Goal: Use online tool/utility: Utilize a website feature to perform a specific function

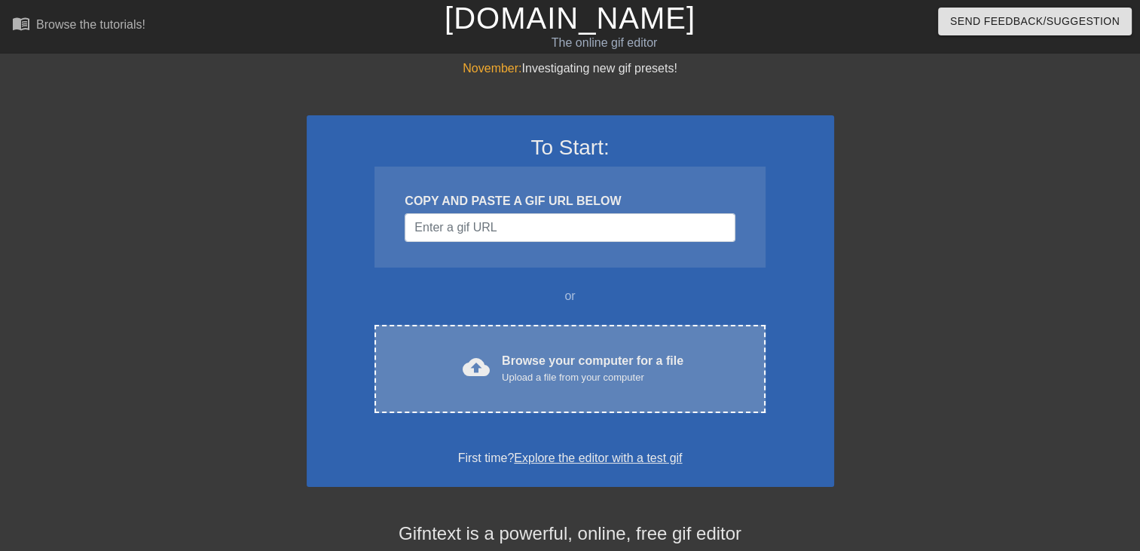
click at [498, 372] on div "cloud_upload Browse your computer for a file Upload a file from your computer" at bounding box center [569, 369] width 327 height 34
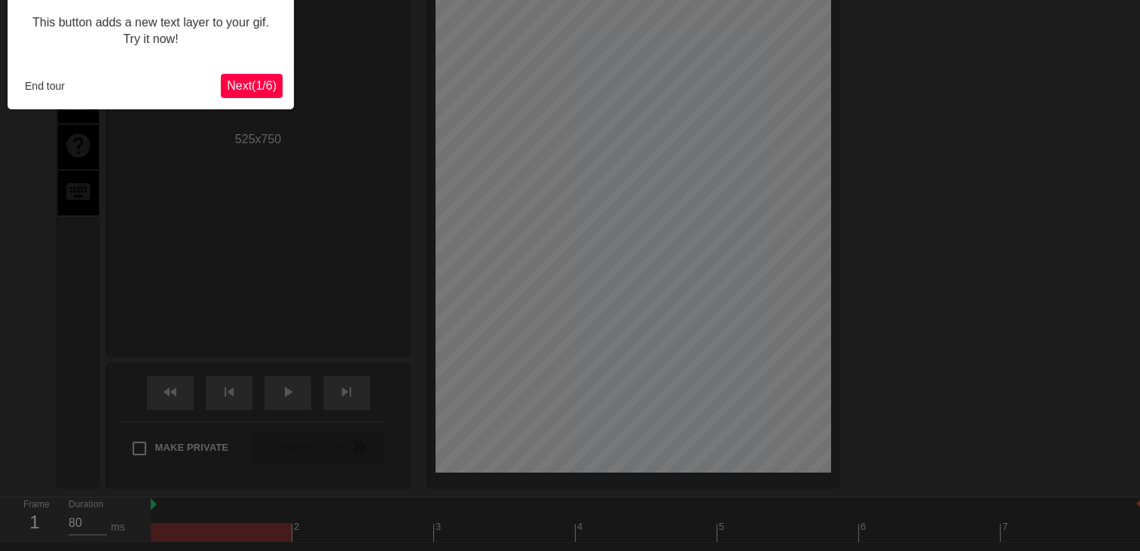
scroll to position [36, 0]
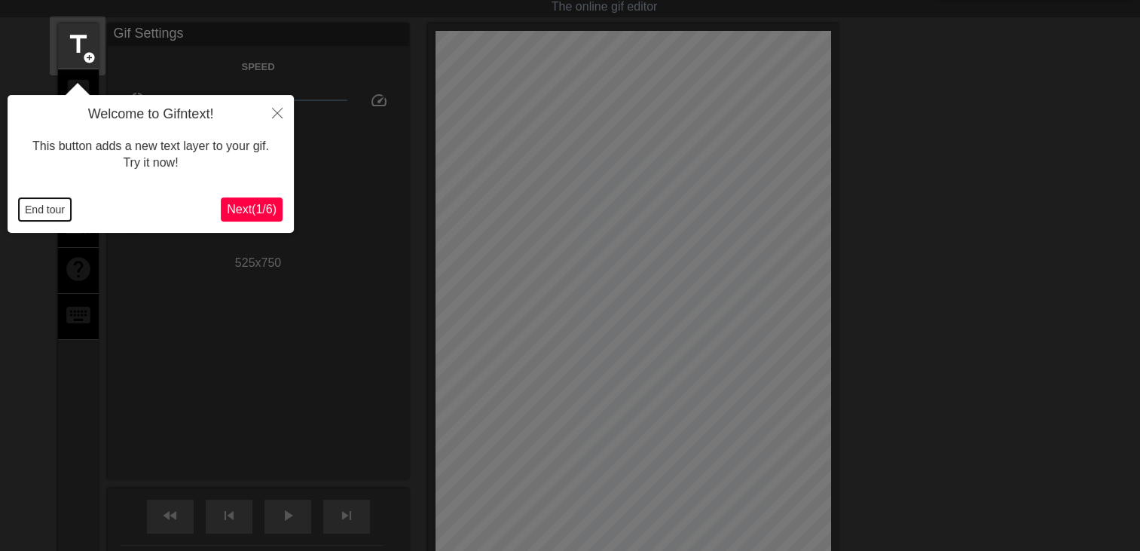
click at [57, 203] on button "End tour" at bounding box center [45, 209] width 52 height 23
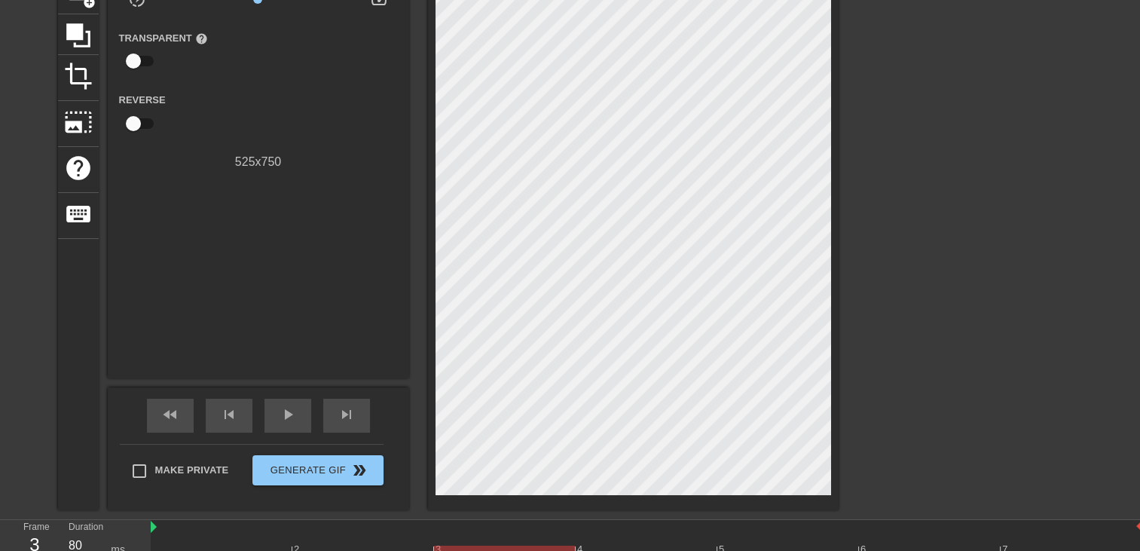
scroll to position [124, 0]
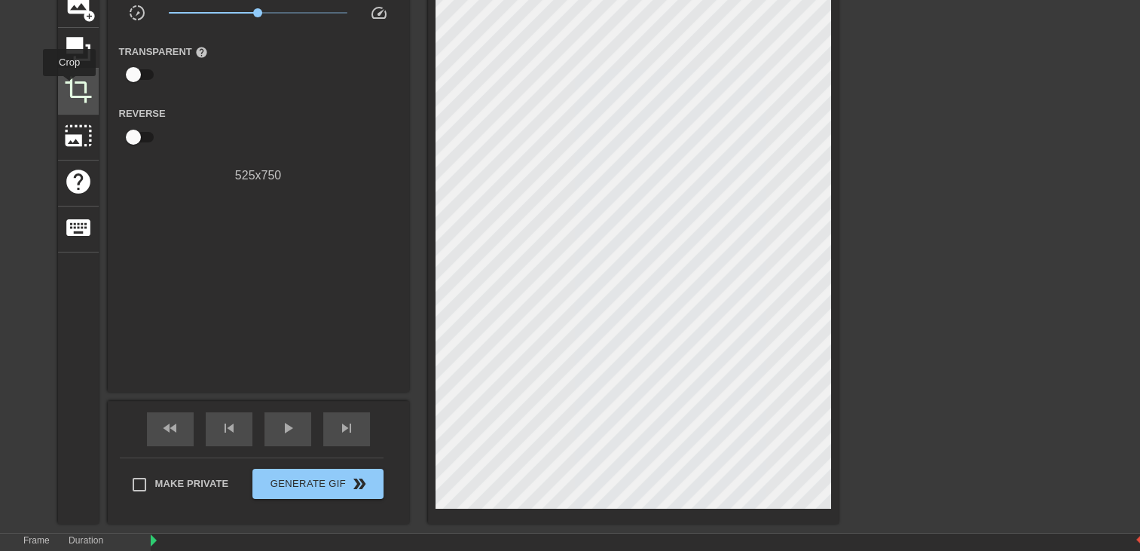
click at [69, 87] on span "crop" at bounding box center [78, 89] width 29 height 29
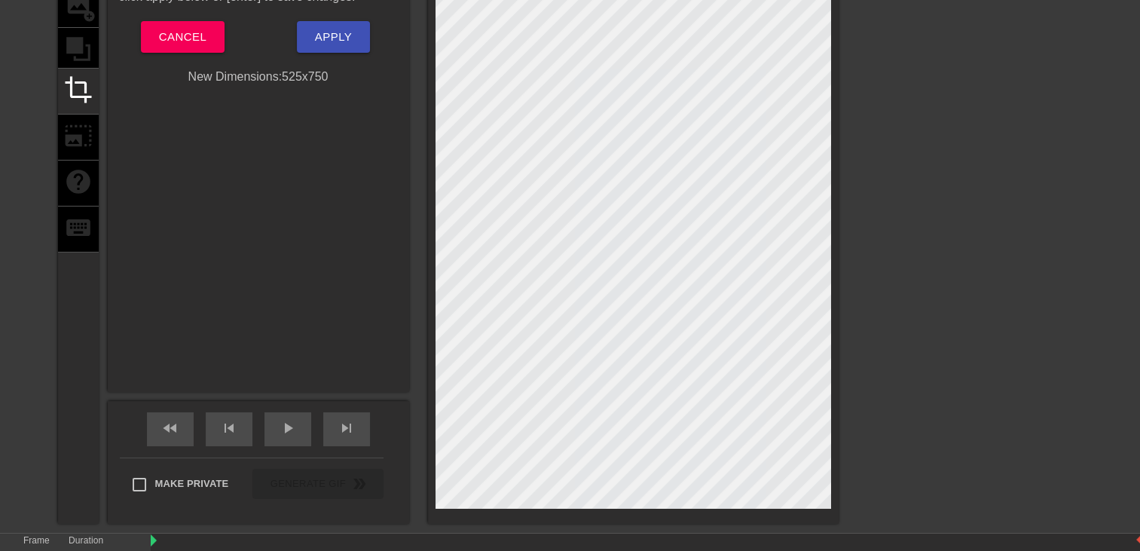
scroll to position [45, 0]
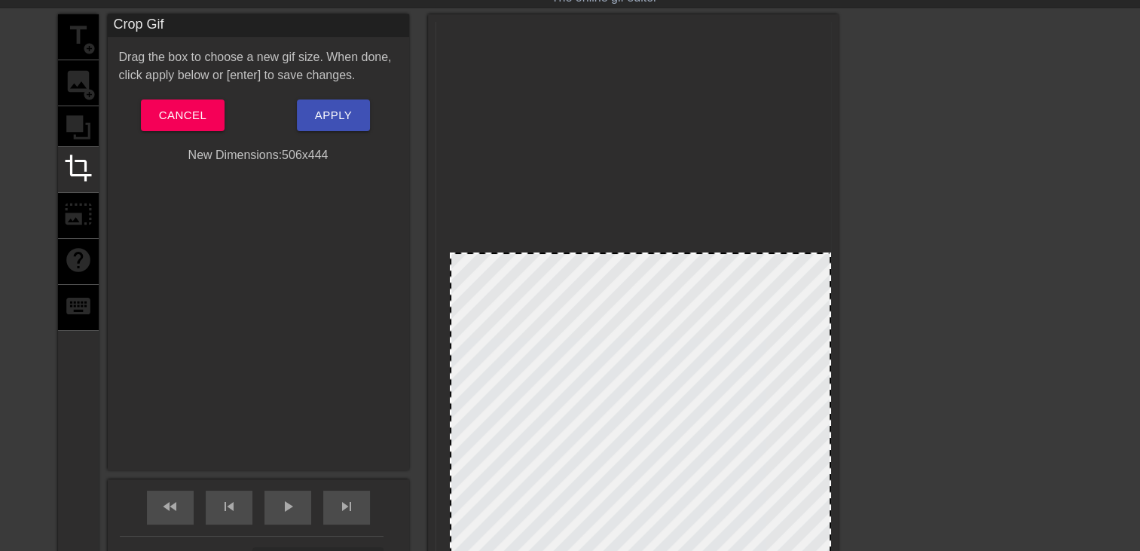
drag, startPoint x: 434, startPoint y: 23, endPoint x: 448, endPoint y: 252, distance: 230.3
click at [448, 252] on div at bounding box center [451, 253] width 15 height 15
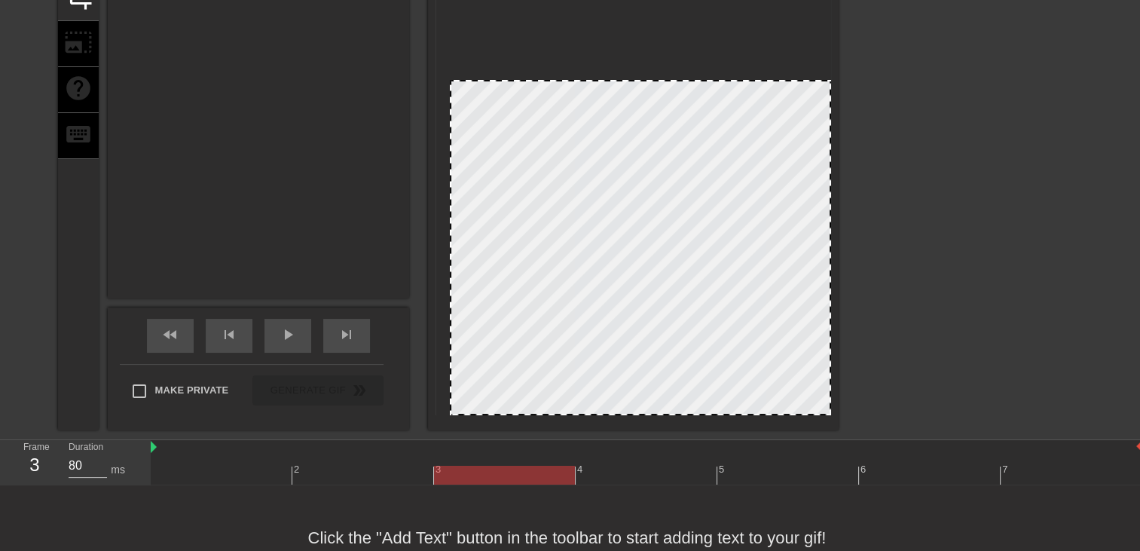
scroll to position [222, 0]
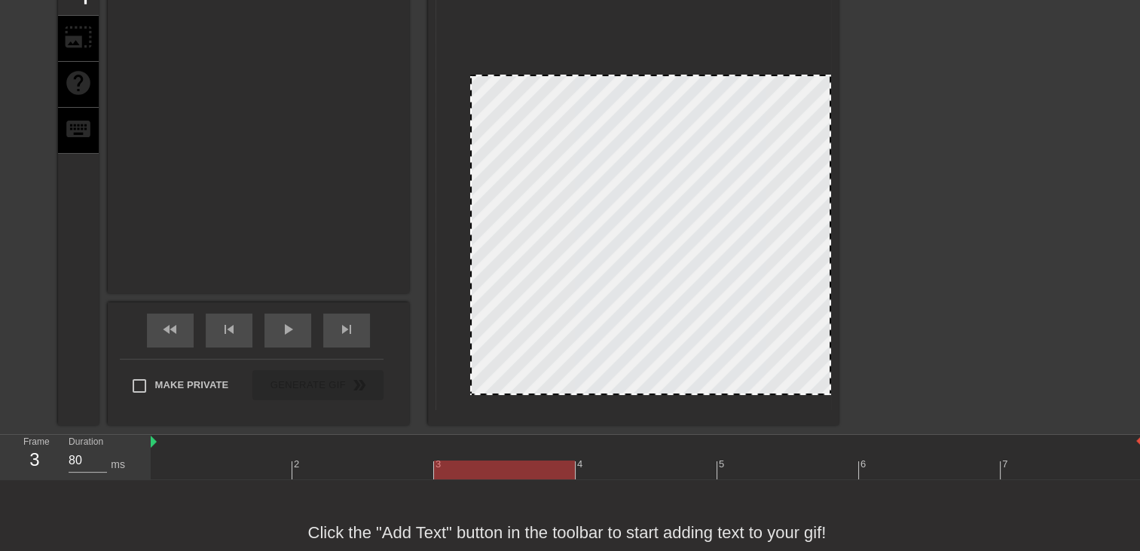
drag, startPoint x: 455, startPoint y: 408, endPoint x: 476, endPoint y: 393, distance: 25.3
drag, startPoint x: 832, startPoint y: 391, endPoint x: 815, endPoint y: 384, distance: 18.6
click at [813, 384] on div at bounding box center [633, 131] width 411 height 588
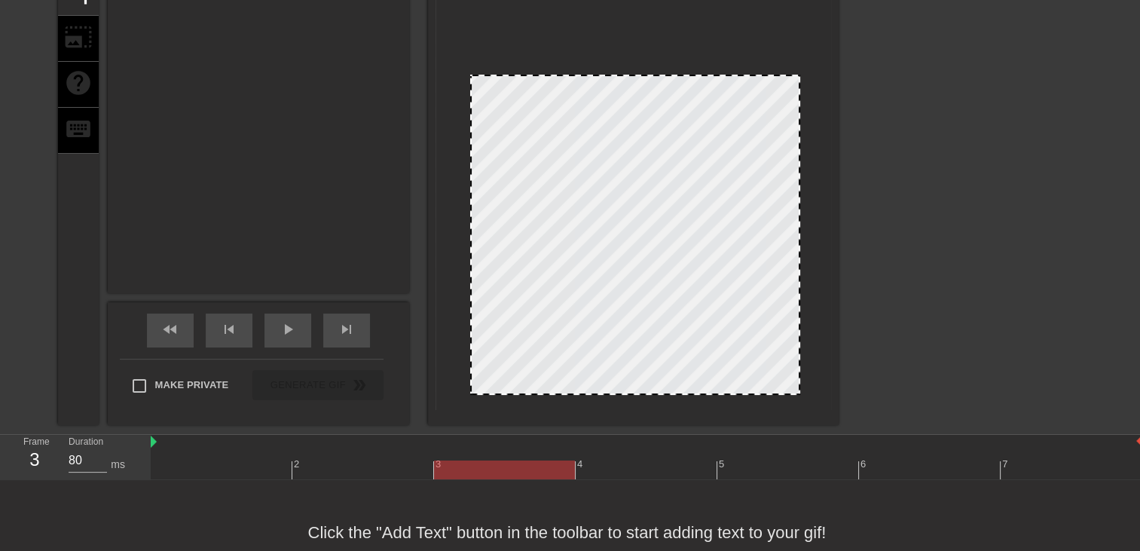
drag, startPoint x: 825, startPoint y: 391, endPoint x: 794, endPoint y: 387, distance: 32.0
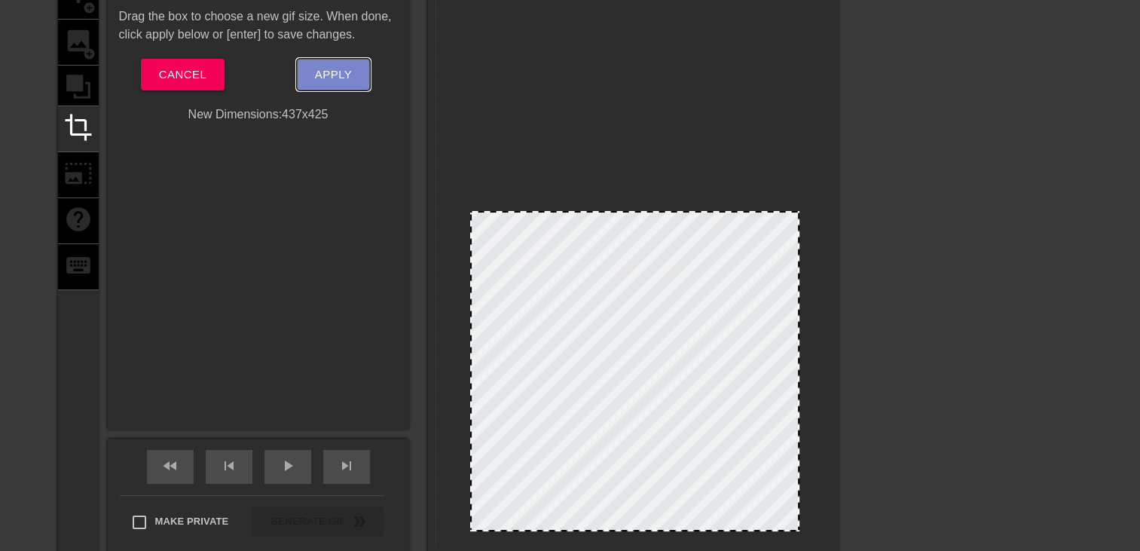
click at [323, 75] on span "Apply" at bounding box center [333, 75] width 37 height 20
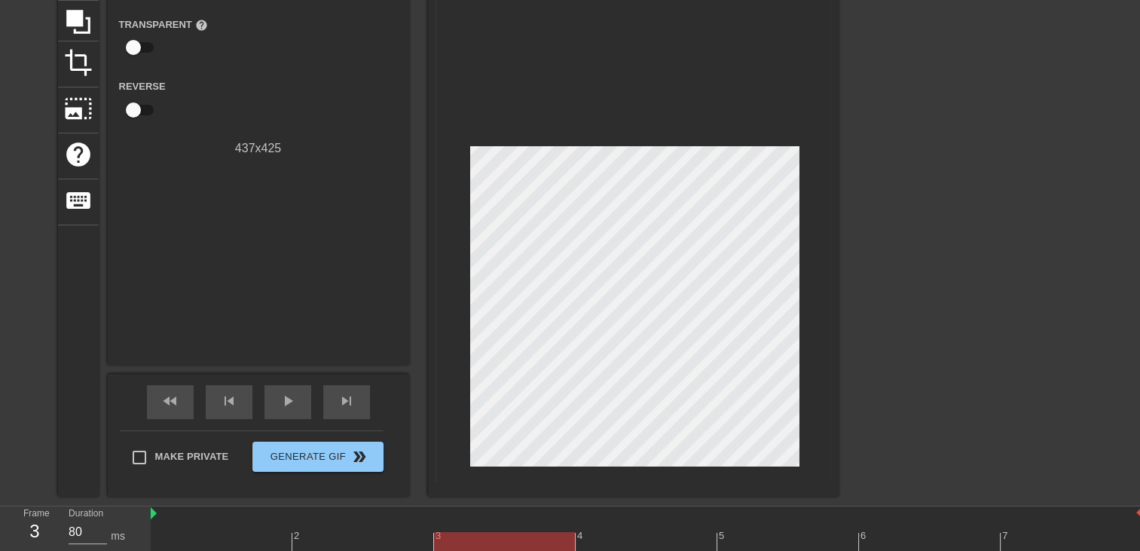
scroll to position [150, 0]
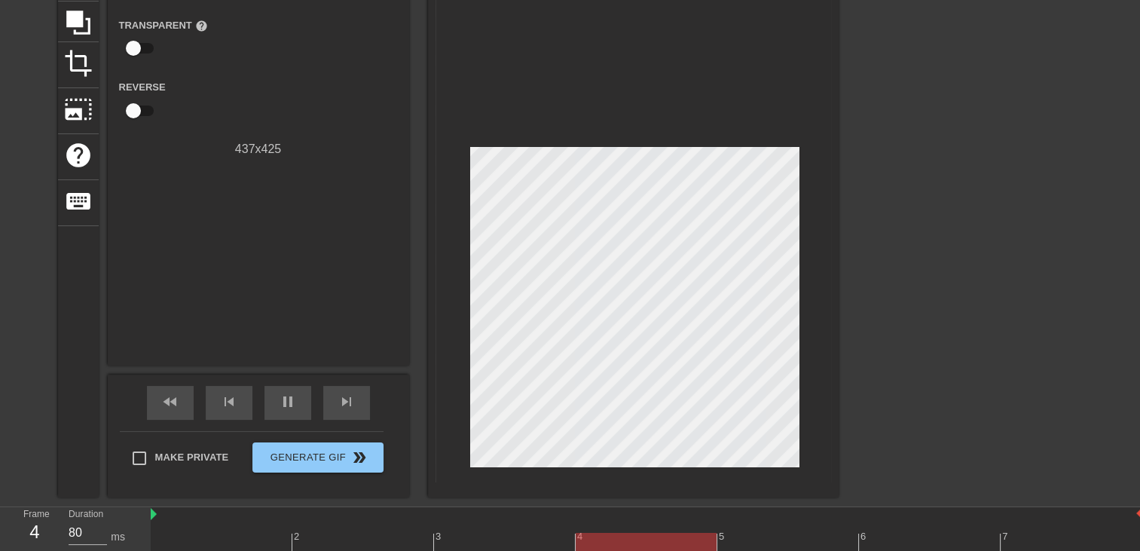
type input "60"
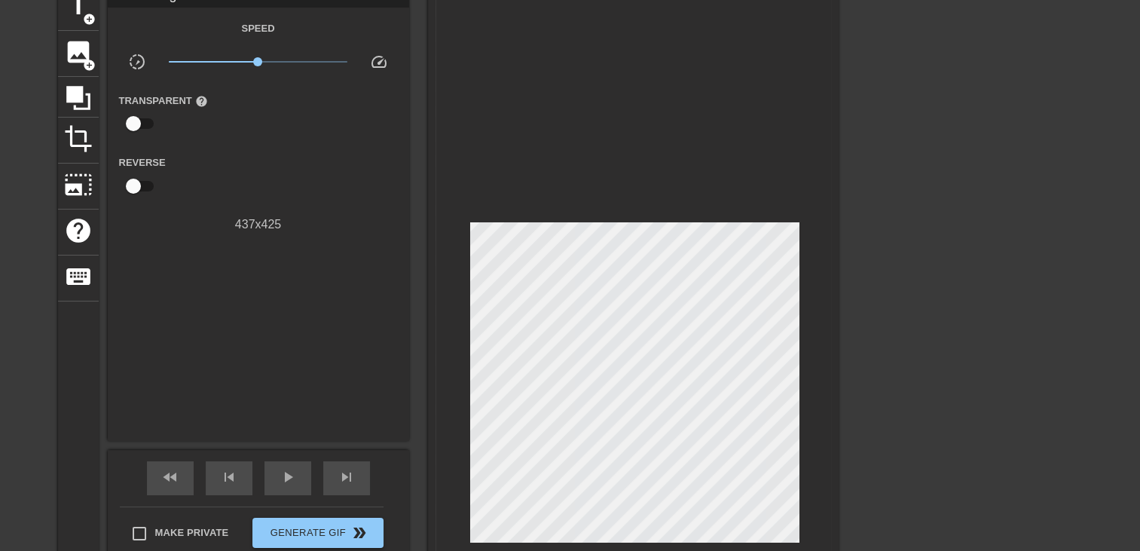
scroll to position [213, 0]
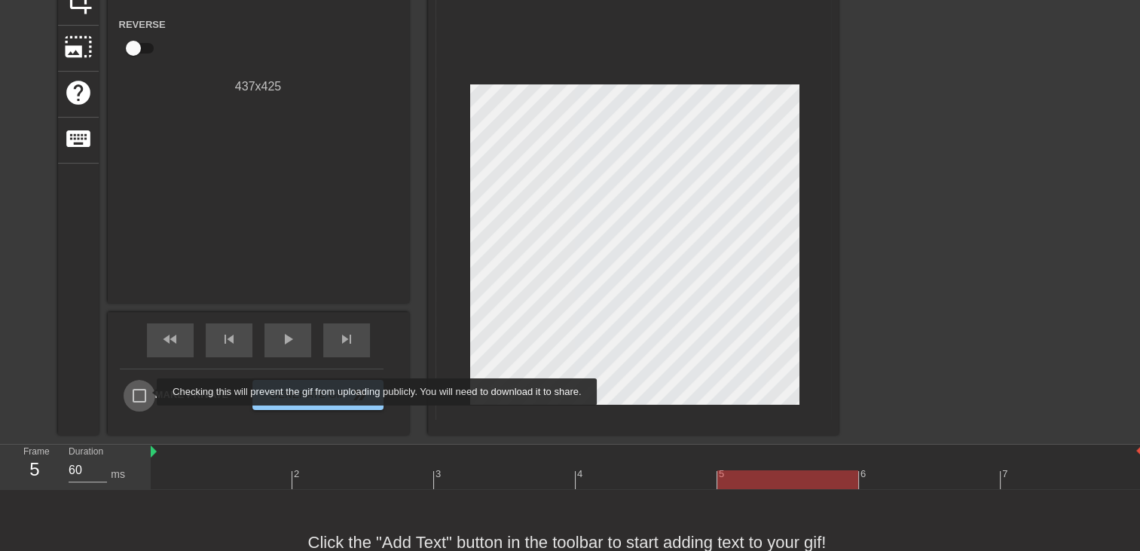
click at [147, 392] on input "Make Private" at bounding box center [140, 396] width 32 height 32
checkbox input "true"
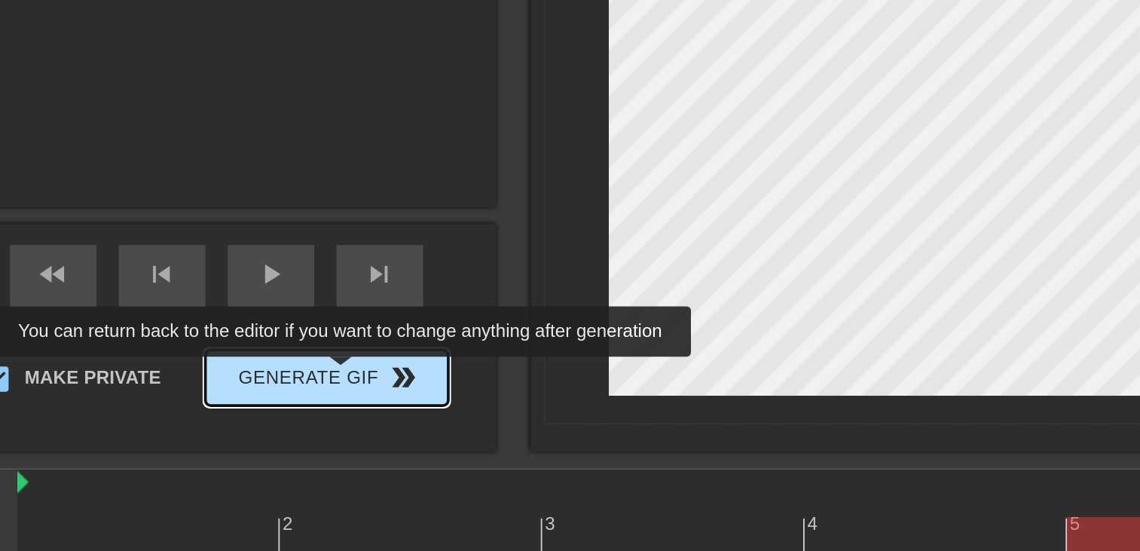
click at [326, 394] on span "Generate Gif double_arrow" at bounding box center [318, 395] width 118 height 18
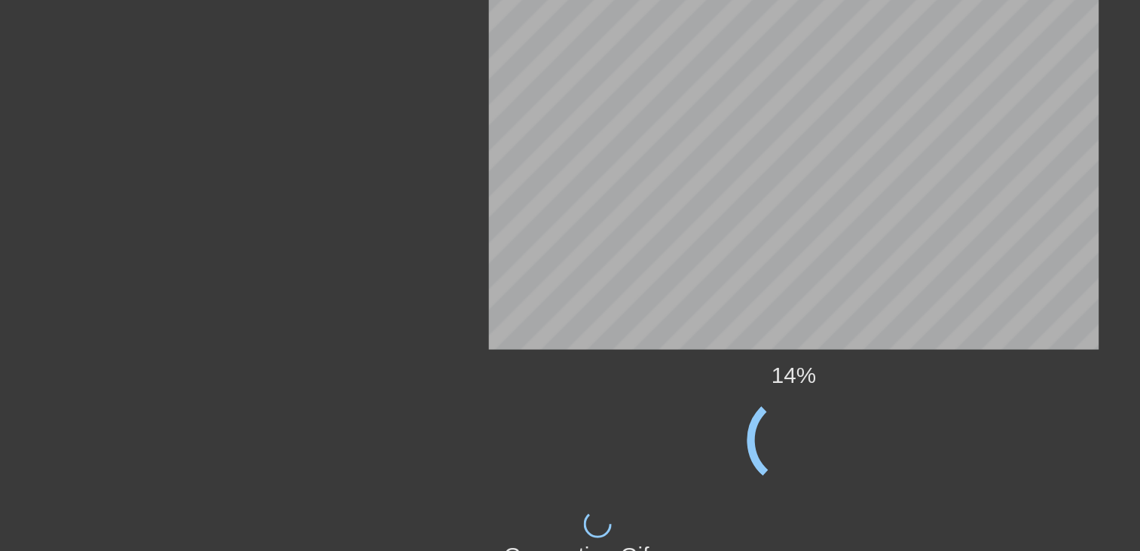
scroll to position [0, 0]
